Goal: Task Accomplishment & Management: Use online tool/utility

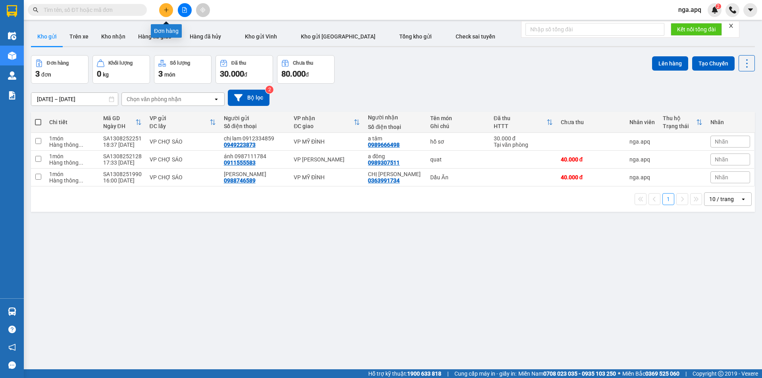
drag, startPoint x: 163, startPoint y: 7, endPoint x: 161, endPoint y: 15, distance: 8.3
click at [163, 12] on button at bounding box center [166, 10] width 14 height 14
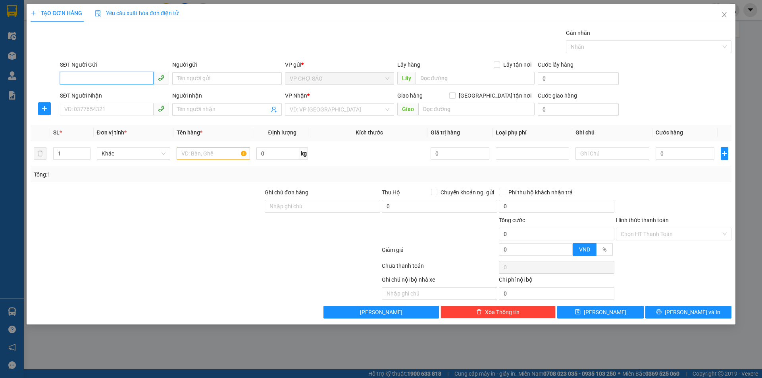
click at [68, 79] on input "SĐT Người Gửi" at bounding box center [107, 78] width 94 height 13
type input "0974821279"
click at [120, 93] on div "0974821279 - bố thanh" at bounding box center [115, 94] width 100 height 9
type input "bố thanh"
type input "0974821279"
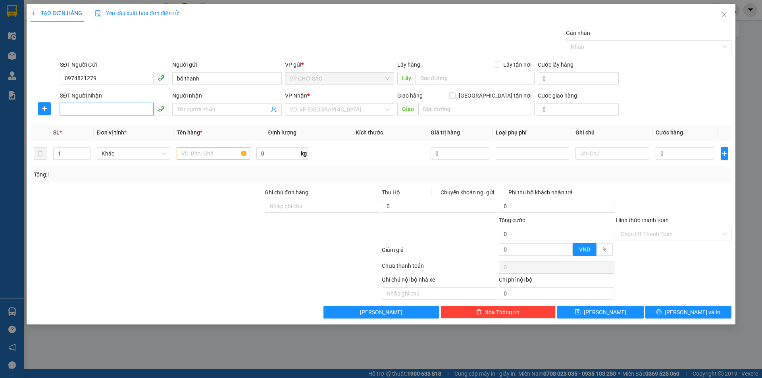
click at [113, 109] on input "SĐT Người Nhận" at bounding box center [107, 109] width 94 height 13
click at [121, 125] on div "0383444628 - a việt" at bounding box center [115, 125] width 100 height 9
type input "0383444628"
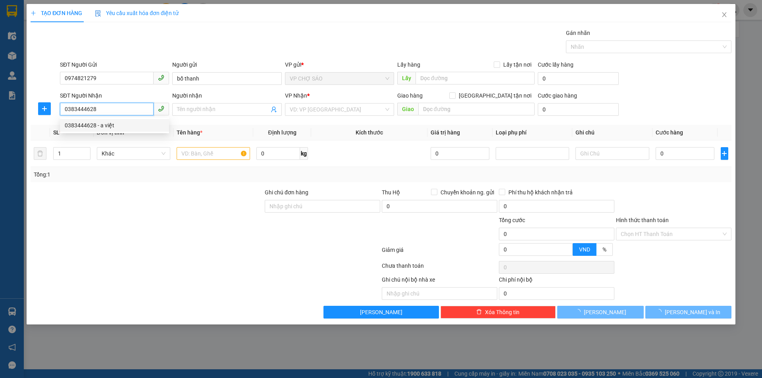
type input "a việt"
checkbox input "true"
type input "28hem 64 ngach 1 ngõ 72 nguyễn trãi sip tân nơi tt"
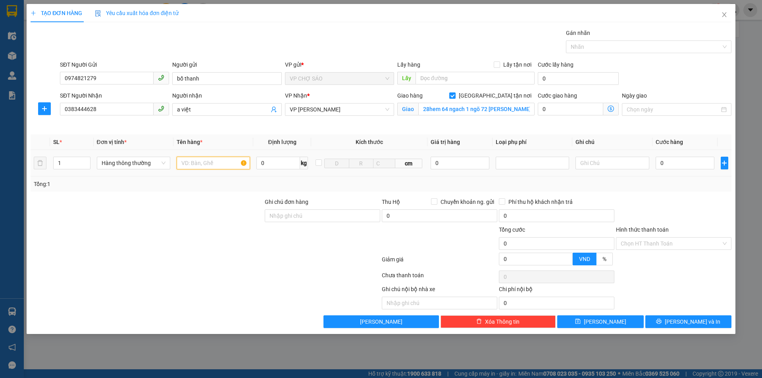
click at [183, 163] on input "text" at bounding box center [213, 163] width 73 height 13
type input "tra hang cân gâp"
click at [667, 165] on input "0" at bounding box center [684, 163] width 59 height 13
type input "3"
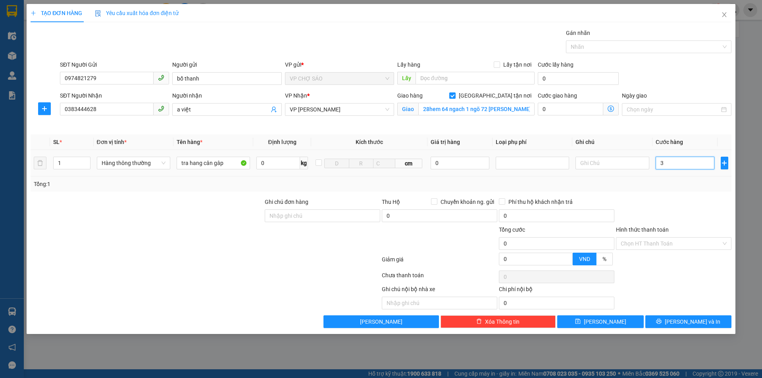
type input "3"
type input "30"
type input "300"
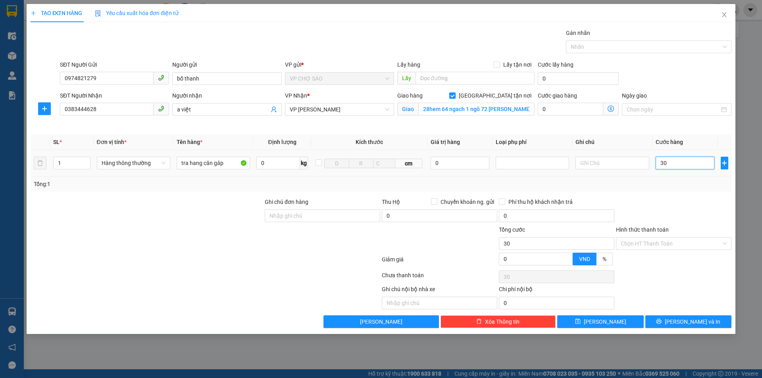
type input "300"
type input "3.000"
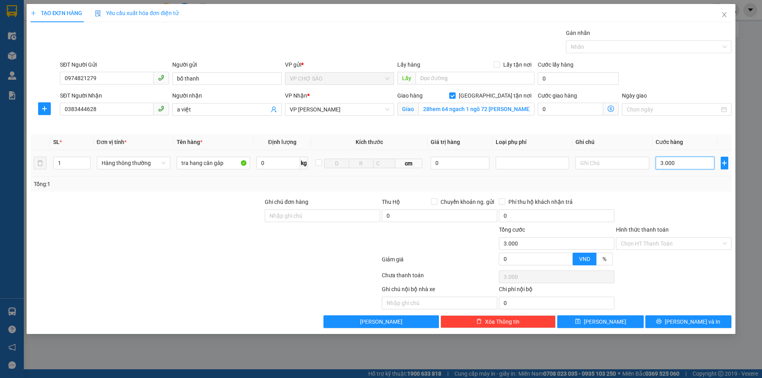
type input "30.000"
click at [696, 321] on span "Lưu và In" at bounding box center [693, 321] width 56 height 9
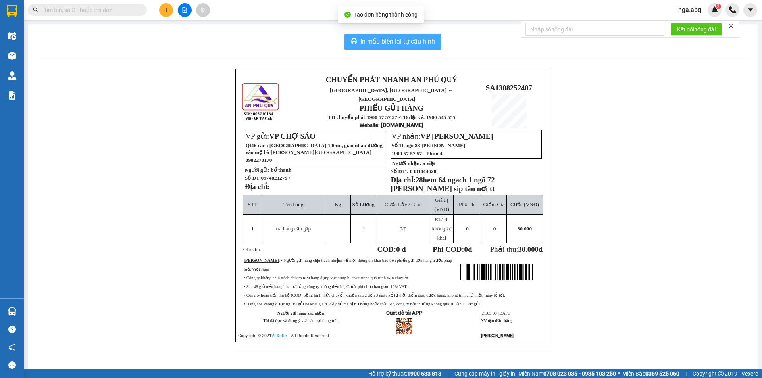
click at [375, 38] on span "In mẫu biên lai tự cấu hình" at bounding box center [397, 42] width 75 height 10
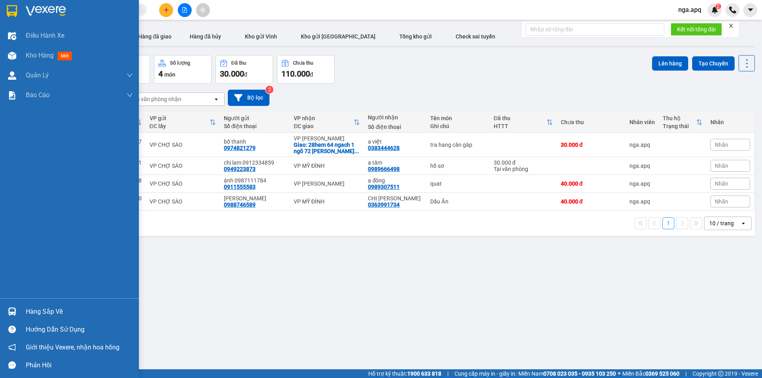
click at [12, 311] on img at bounding box center [12, 311] width 8 height 8
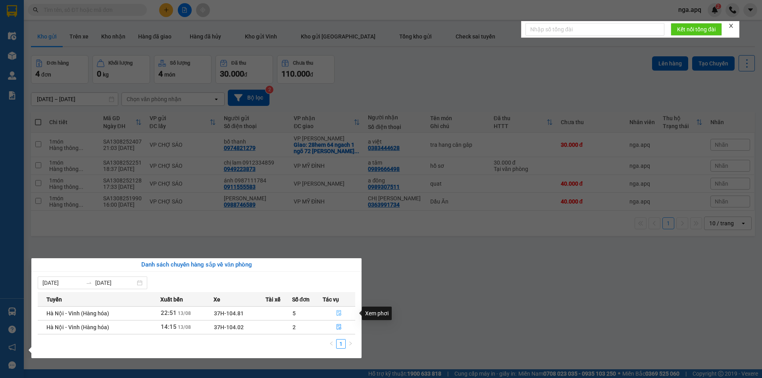
click at [338, 313] on icon "file-done" at bounding box center [339, 313] width 6 height 6
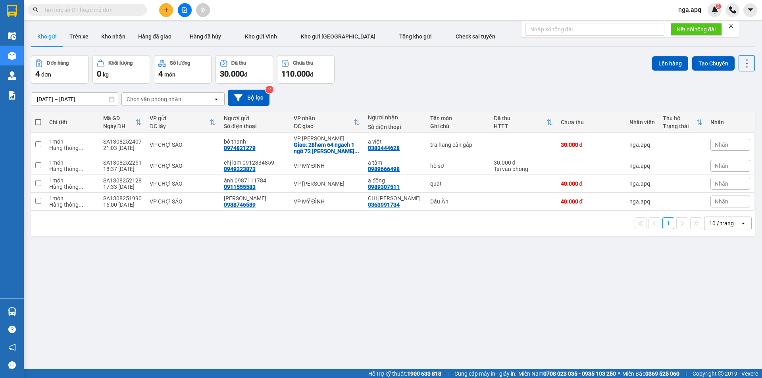
click at [198, 100] on div "Chọn văn phòng nhận" at bounding box center [167, 99] width 91 height 13
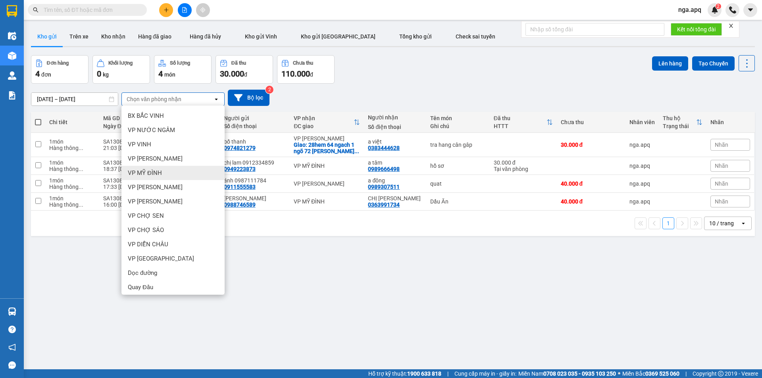
click at [153, 172] on span "VP MỸ ĐÌNH" at bounding box center [145, 173] width 34 height 8
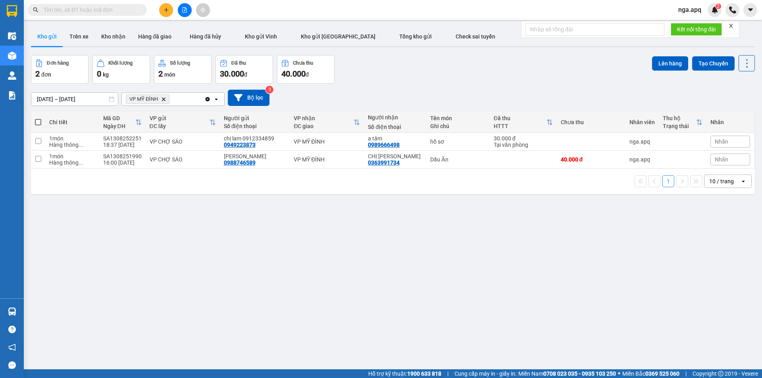
click at [40, 121] on span at bounding box center [38, 122] width 6 height 6
click at [38, 118] on input "checkbox" at bounding box center [38, 118] width 0 height 0
checkbox input "true"
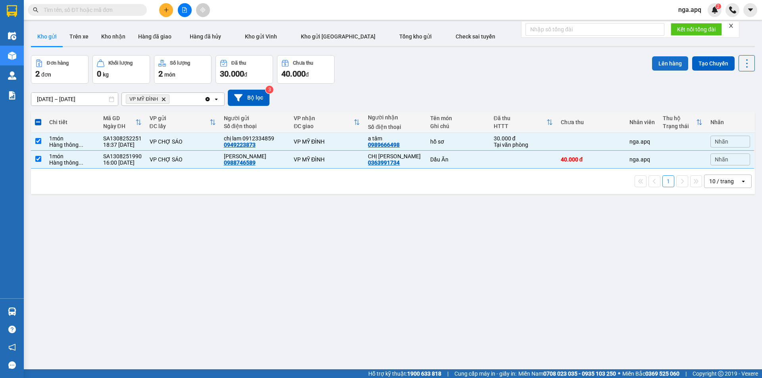
click at [669, 60] on button "Lên hàng" at bounding box center [670, 63] width 36 height 14
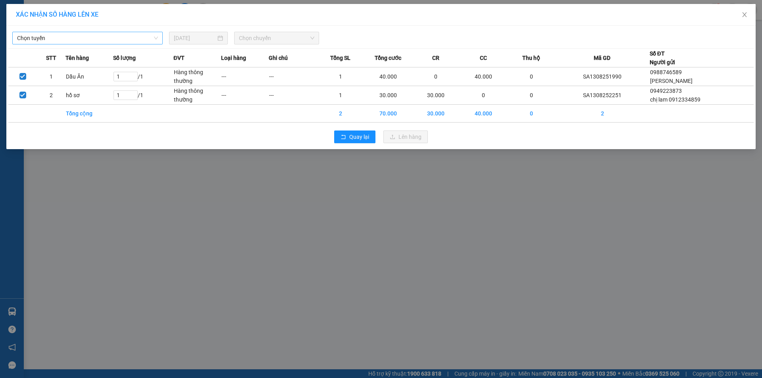
click at [35, 39] on span "Chọn tuyến" at bounding box center [87, 38] width 141 height 12
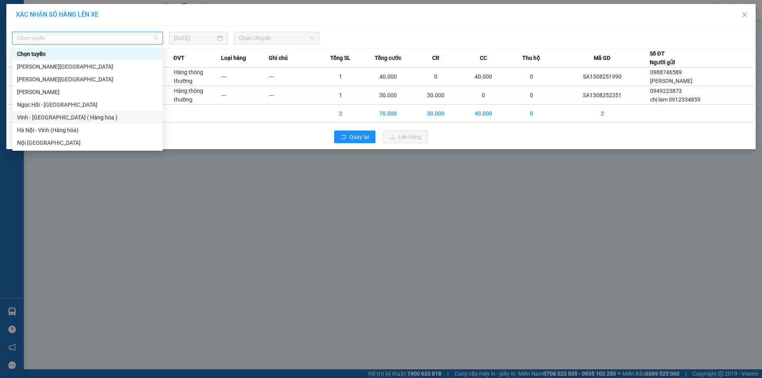
drag, startPoint x: 27, startPoint y: 119, endPoint x: 37, endPoint y: 114, distance: 10.6
click at [30, 118] on div "Vinh - [GEOGRAPHIC_DATA] ( Hàng hóa )" at bounding box center [87, 117] width 141 height 9
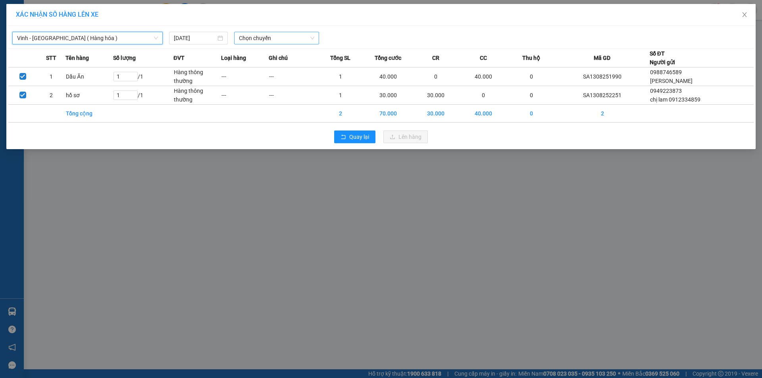
click at [275, 36] on span "Chọn chuyến" at bounding box center [276, 38] width 75 height 12
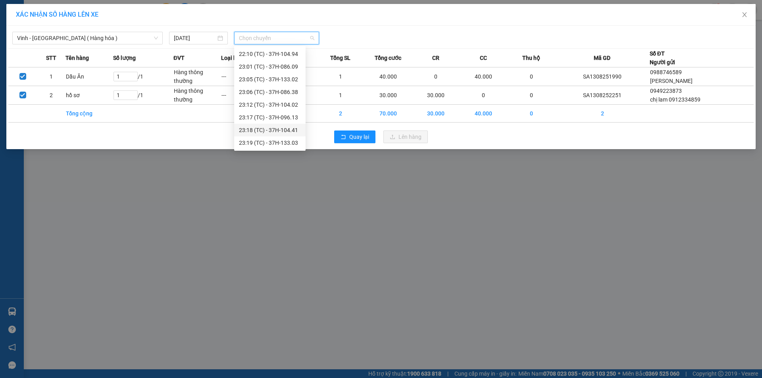
scroll to position [75, 0]
click at [256, 92] on div "22:10 (TC) - 37H-104.94" at bounding box center [270, 93] width 62 height 9
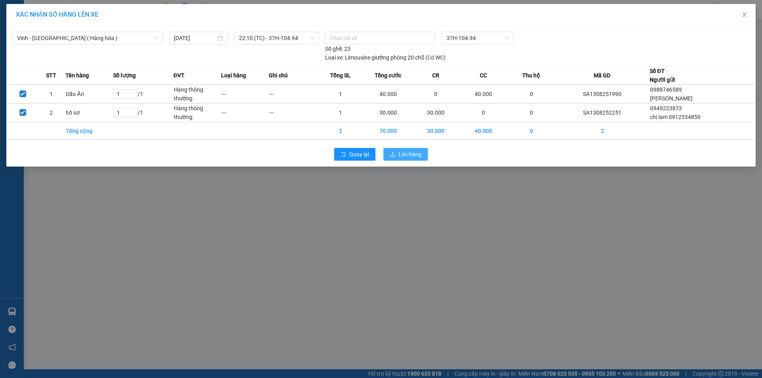
click at [397, 148] on button "Lên hàng" at bounding box center [405, 154] width 44 height 13
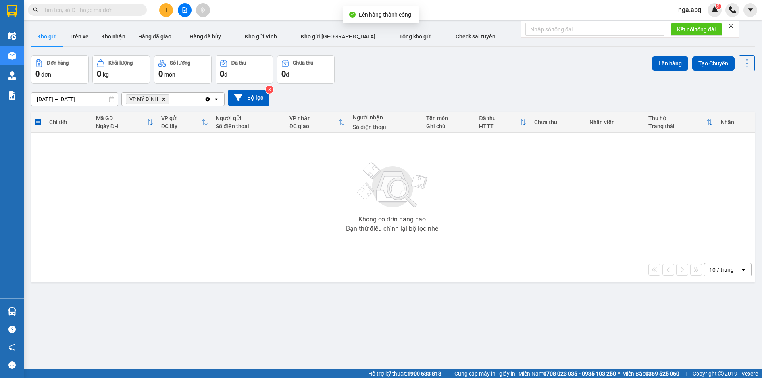
click at [164, 100] on icon "VP MỸ ĐÌNH, close by backspace" at bounding box center [164, 99] width 4 height 4
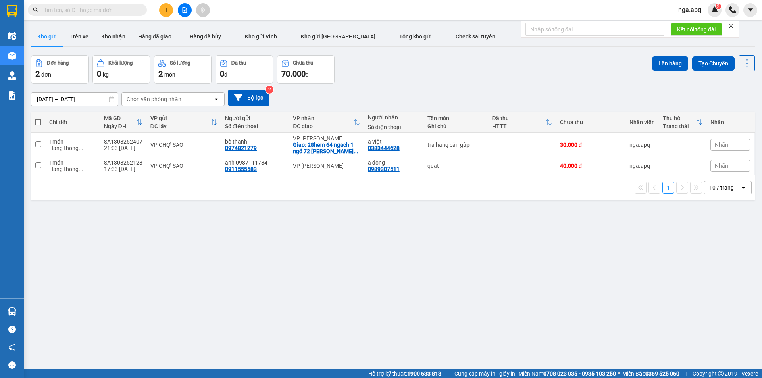
click at [38, 122] on span at bounding box center [38, 122] width 6 height 6
click at [38, 118] on input "checkbox" at bounding box center [38, 118] width 0 height 0
checkbox input "true"
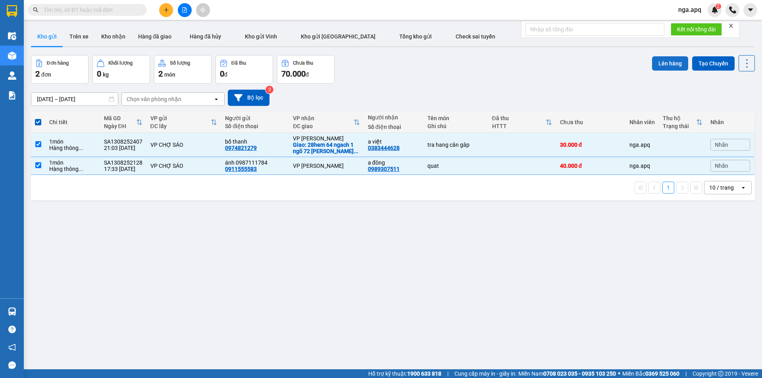
click at [657, 60] on button "Lên hàng" at bounding box center [670, 63] width 36 height 14
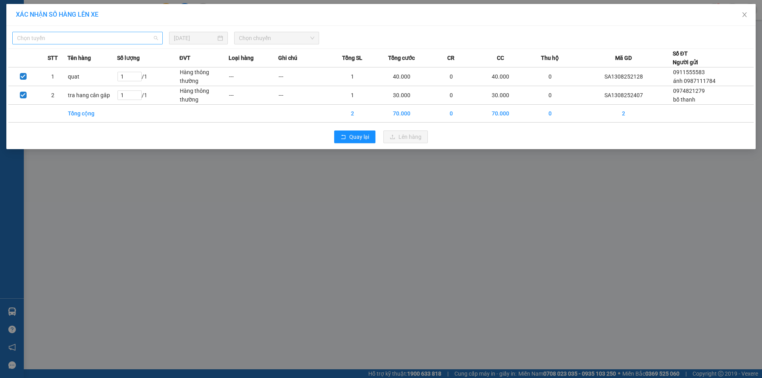
click at [35, 38] on span "Chọn tuyến" at bounding box center [87, 38] width 141 height 12
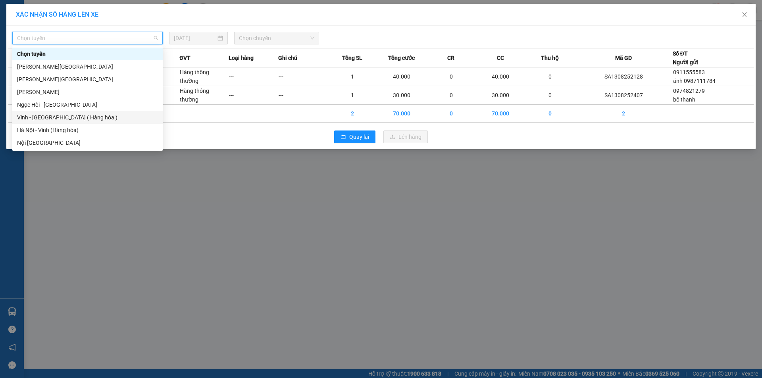
drag, startPoint x: 23, startPoint y: 117, endPoint x: 33, endPoint y: 113, distance: 10.5
click at [23, 117] on div "Vinh - [GEOGRAPHIC_DATA] ( Hàng hóa )" at bounding box center [87, 117] width 141 height 9
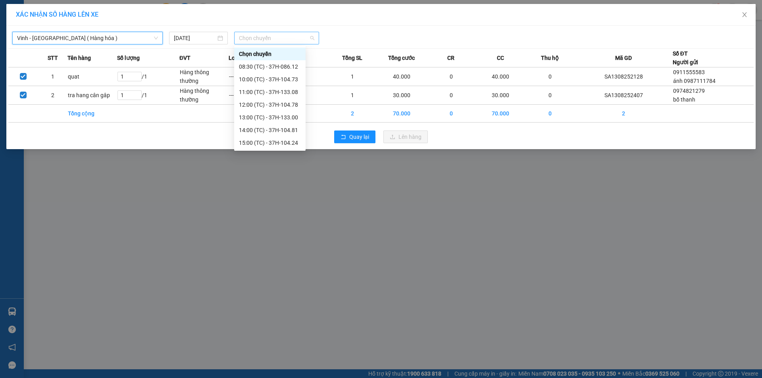
click at [270, 38] on span "Chọn chuyến" at bounding box center [276, 38] width 75 height 12
click at [259, 114] on div "23:05 (TC) - 37H-133.02" at bounding box center [270, 114] width 62 height 9
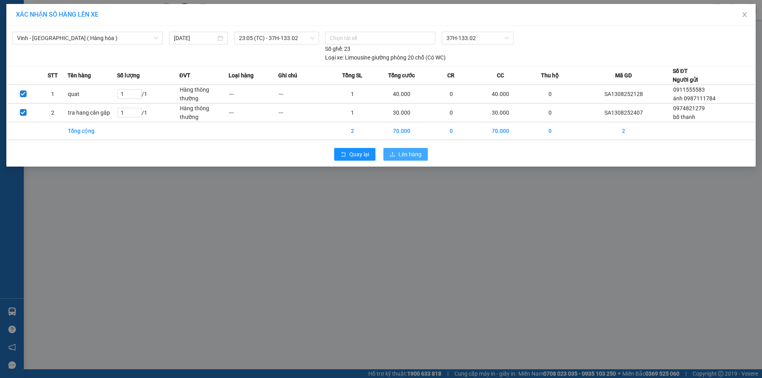
click at [402, 155] on span "Lên hàng" at bounding box center [409, 154] width 23 height 9
